Goal: Task Accomplishment & Management: Use online tool/utility

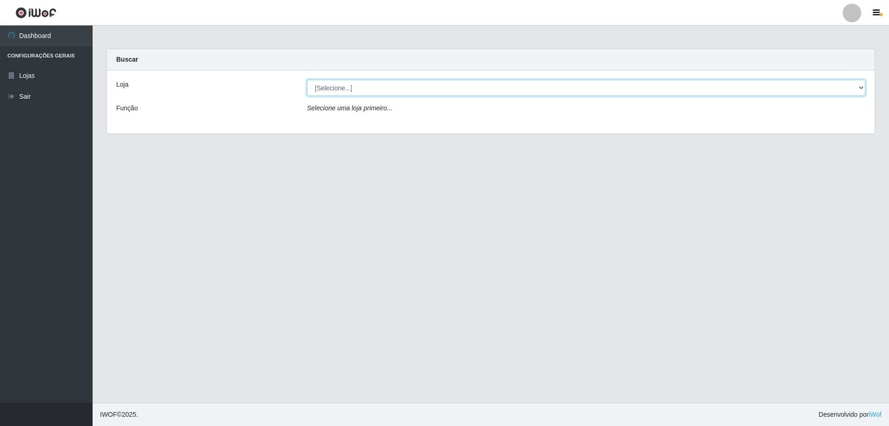
click at [341, 81] on select "[Selecione...] SuperShow Bis - Avenida 6 SuperShow [GEOGRAPHIC_DATA]" at bounding box center [586, 88] width 558 height 16
select select "60"
click at [307, 80] on select "[Selecione...] SuperShow Bis - Avenida 6 SuperShow [GEOGRAPHIC_DATA]" at bounding box center [586, 88] width 558 height 16
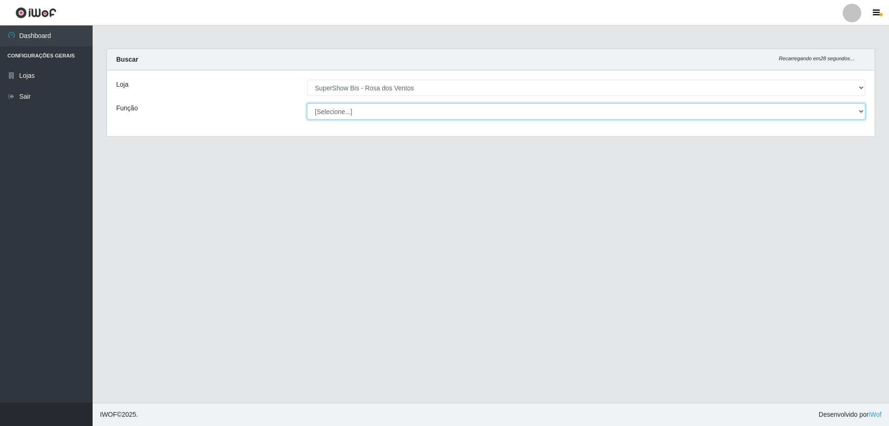
click at [347, 111] on select "[Selecione...] ASG ASG + ASG ++ Auxiliar de Cozinha Balconista de Açougue Balco…" at bounding box center [586, 111] width 558 height 16
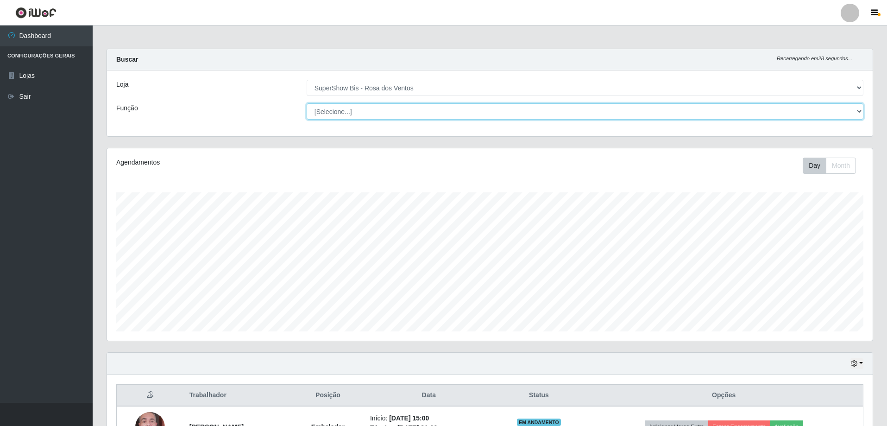
scroll to position [192, 765]
select select "1"
click at [307, 103] on select "[Selecione...] ASG ASG + ASG ++ Auxiliar de Cozinha Balconista de Açougue Balco…" at bounding box center [585, 111] width 557 height 16
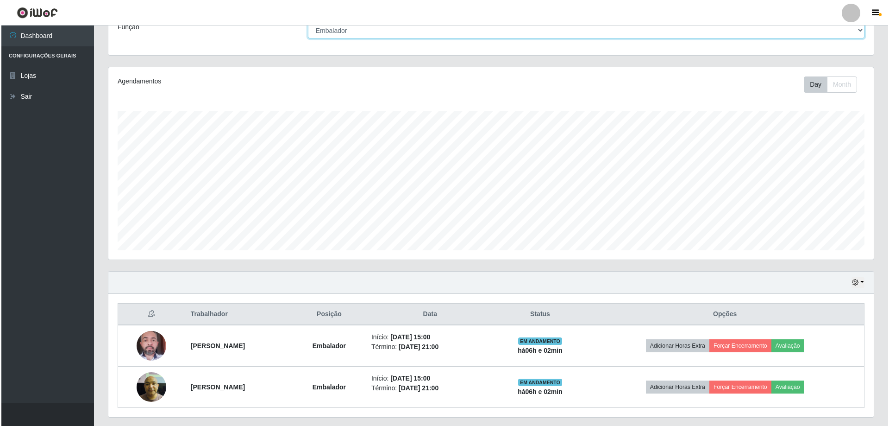
scroll to position [107, 0]
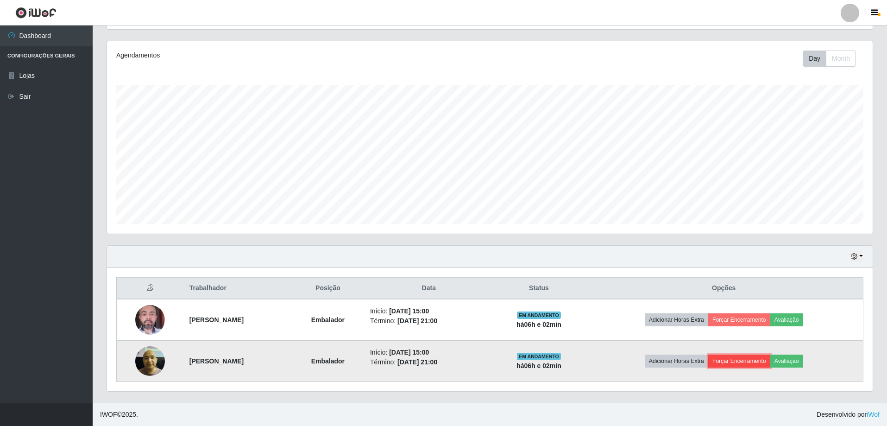
click at [758, 364] on button "Forçar Encerramento" at bounding box center [739, 360] width 62 height 13
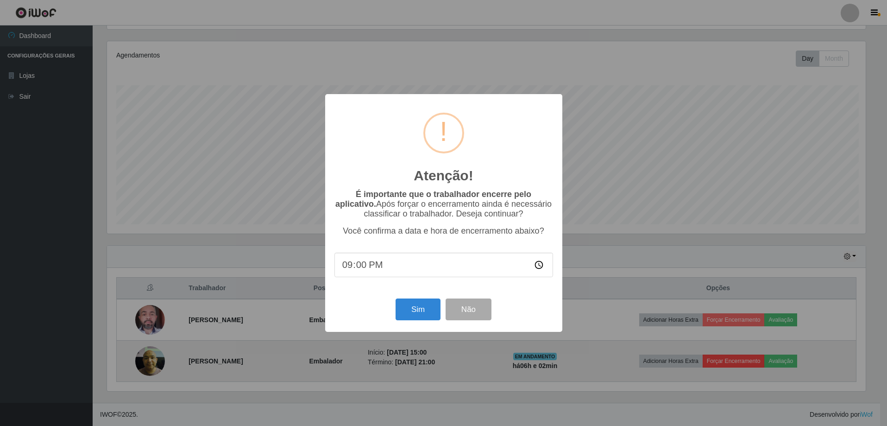
scroll to position [192, 761]
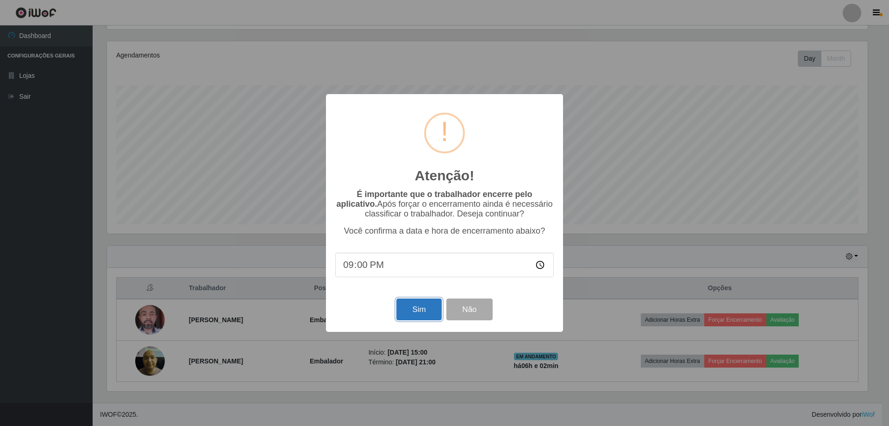
click at [405, 308] on button "Sim" at bounding box center [418, 309] width 45 height 22
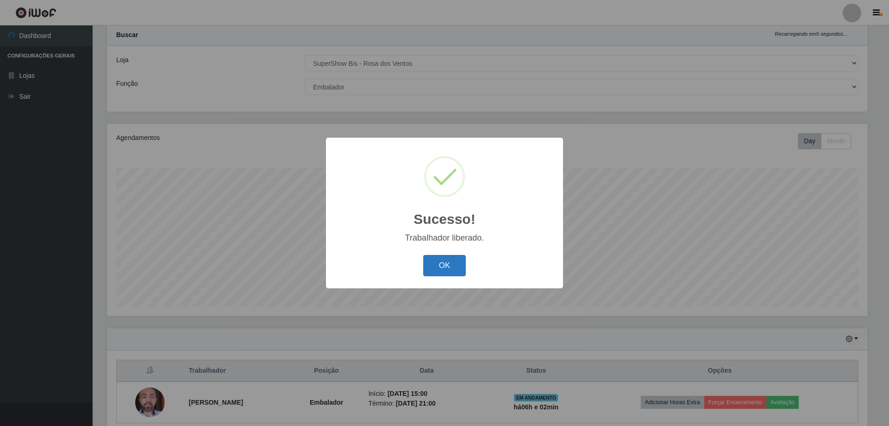
click at [430, 272] on button "OK" at bounding box center [444, 266] width 43 height 22
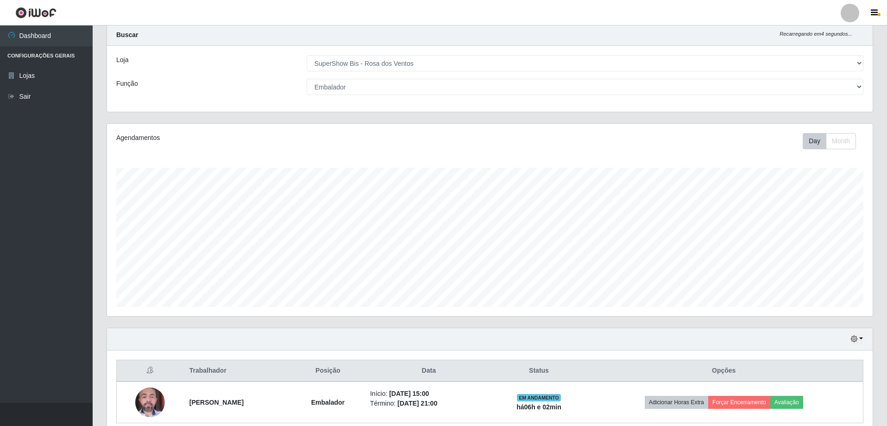
scroll to position [66, 0]
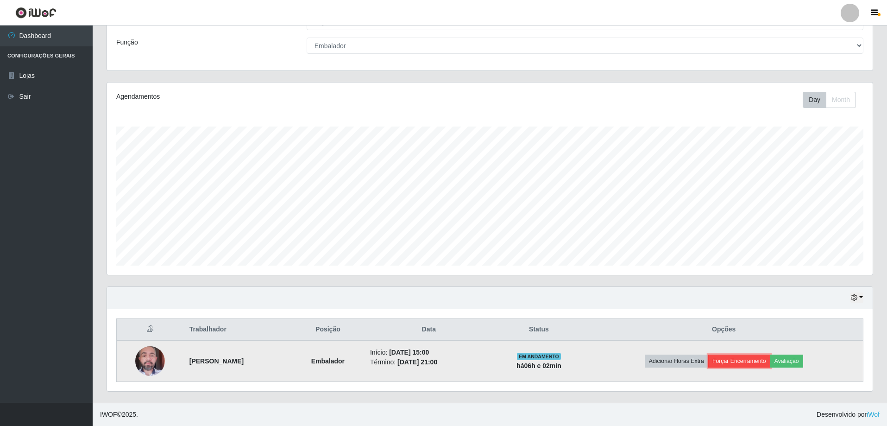
click at [750, 364] on button "Forçar Encerramento" at bounding box center [739, 360] width 62 height 13
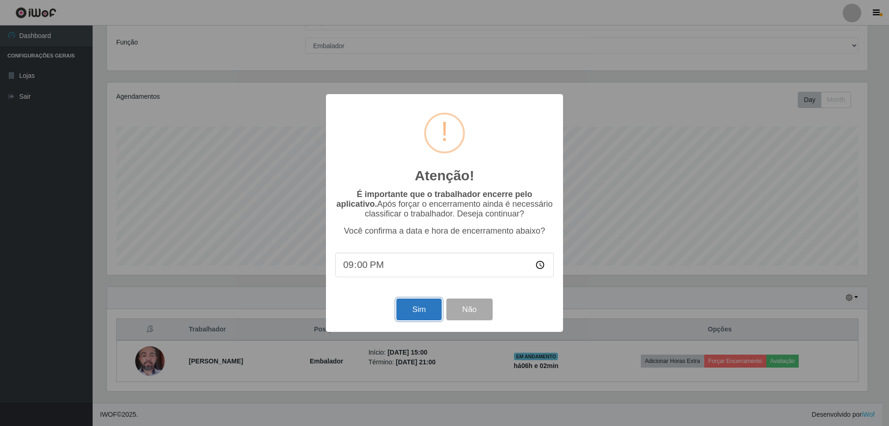
click at [410, 318] on button "Sim" at bounding box center [418, 309] width 45 height 22
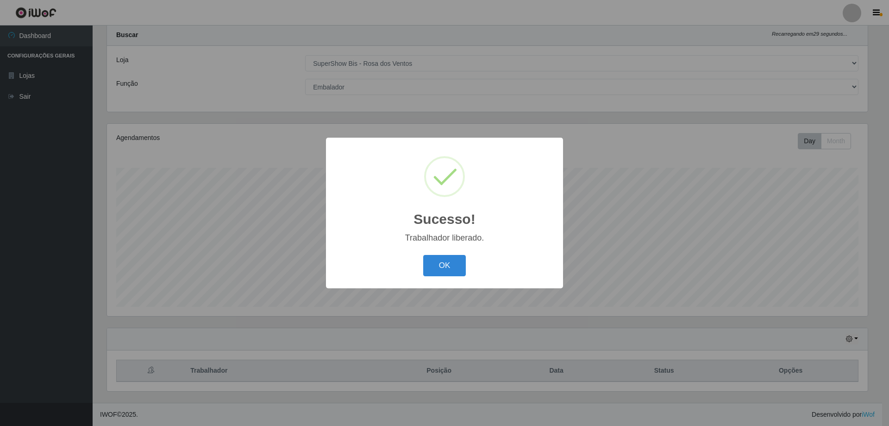
click at [432, 278] on div "OK Cancel" at bounding box center [444, 265] width 219 height 26
click at [433, 273] on button "OK" at bounding box center [444, 266] width 43 height 22
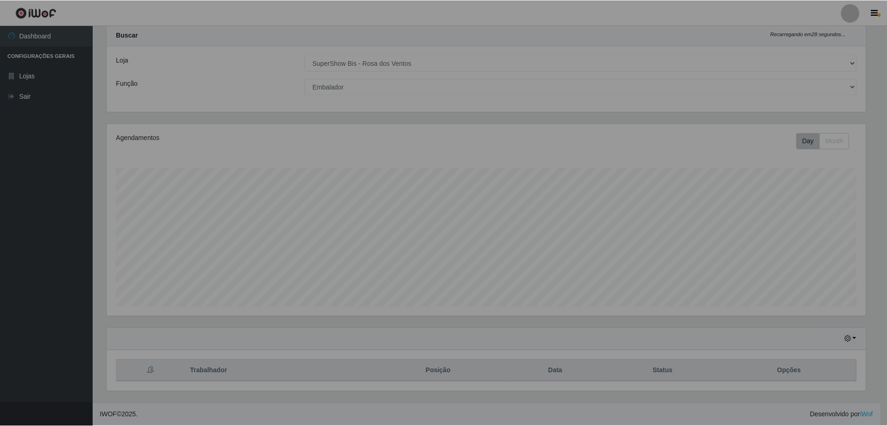
scroll to position [192, 765]
